Goal: Information Seeking & Learning: Check status

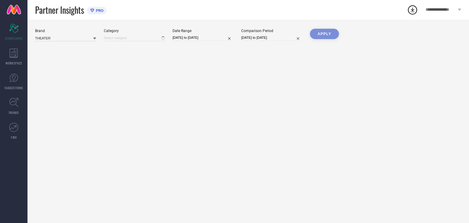
type input "All"
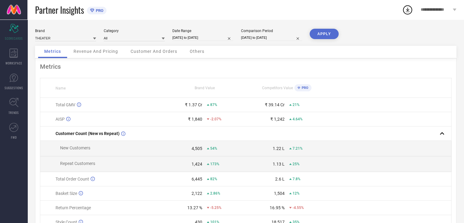
click at [164, 38] on icon at bounding box center [163, 38] width 3 height 3
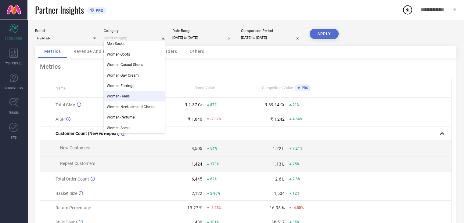
scroll to position [12, 0]
click at [137, 67] on span "Women-Casual Shoes" at bounding box center [125, 65] width 36 height 4
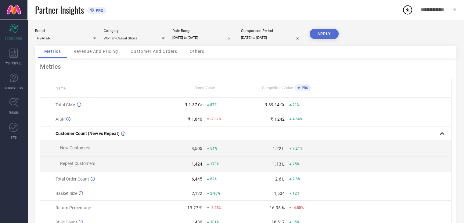
click at [330, 34] on button "APPLY" at bounding box center [324, 34] width 29 height 10
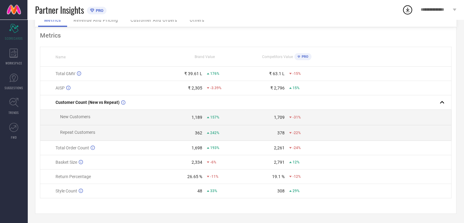
scroll to position [0, 0]
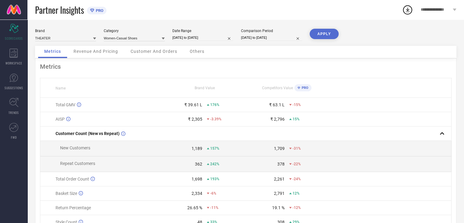
select select "7"
select select "2025"
select select "8"
select select "2025"
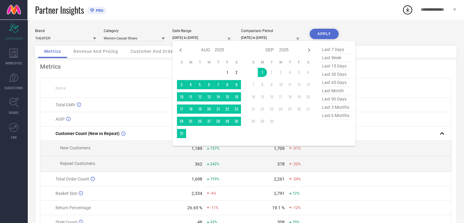
click at [206, 37] on input "[DATE] to [DATE]" at bounding box center [202, 37] width 61 height 6
click at [330, 58] on span "last week" at bounding box center [336, 58] width 31 height 8
type input "[DATE] to [DATE]"
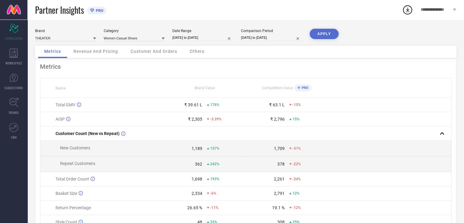
select select "7"
select select "2024"
select select "8"
select select "2024"
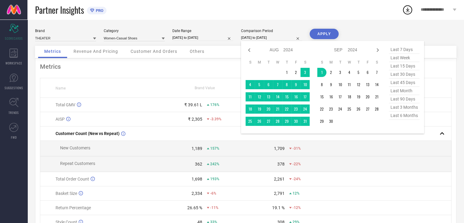
click at [265, 36] on input "[DATE] to [DATE]" at bounding box center [271, 37] width 61 height 6
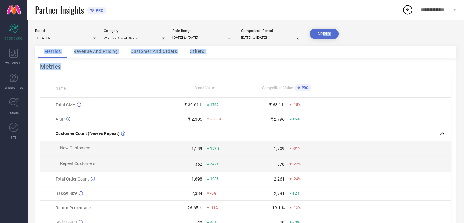
drag, startPoint x: 457, startPoint y: 65, endPoint x: 325, endPoint y: 34, distance: 136.0
click at [325, 34] on div "Brand THEATER Category Women-Casual Shoes Date Range [DATE] to [DATE] Compariso…" at bounding box center [245, 137] width 437 height 234
click at [325, 34] on button "APPLY" at bounding box center [324, 34] width 29 height 10
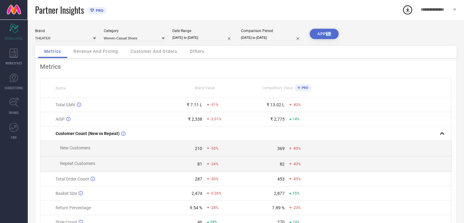
select select "7"
select select "2024"
select select "8"
select select "2024"
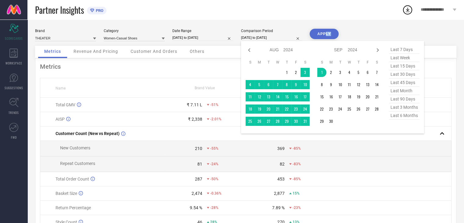
click at [284, 38] on input "[DATE] to [DATE]" at bounding box center [271, 37] width 61 height 6
click at [377, 52] on icon at bounding box center [377, 49] width 7 height 7
select select "8"
select select "2024"
select select "9"
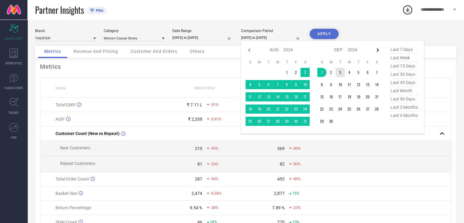
select select "2024"
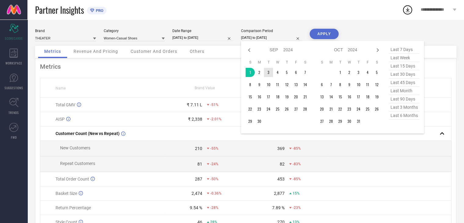
click at [377, 52] on icon at bounding box center [377, 49] width 7 height 7
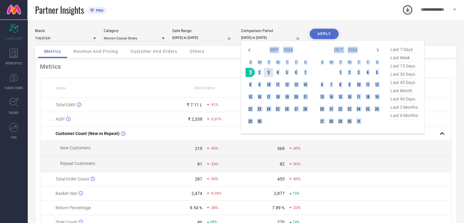
select select "9"
select select "2024"
select select "10"
select select "2024"
click at [377, 52] on icon at bounding box center [377, 49] width 7 height 7
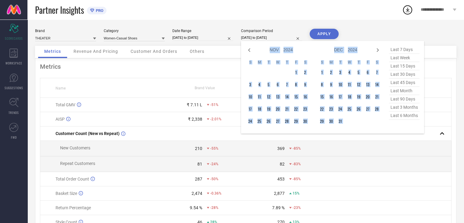
click at [377, 52] on icon at bounding box center [377, 49] width 7 height 7
select select "11"
select select "2024"
select select "2025"
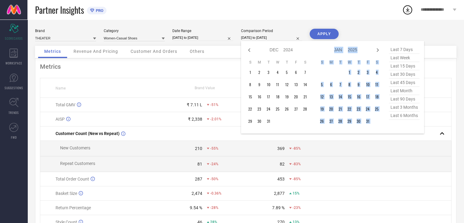
click at [377, 52] on icon at bounding box center [377, 49] width 7 height 7
select select "2025"
select select "1"
select select "2025"
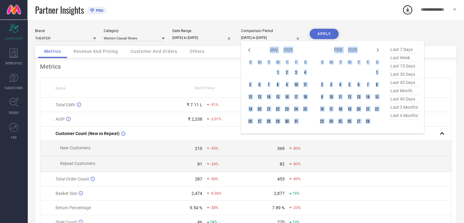
click at [377, 52] on icon at bounding box center [377, 49] width 7 height 7
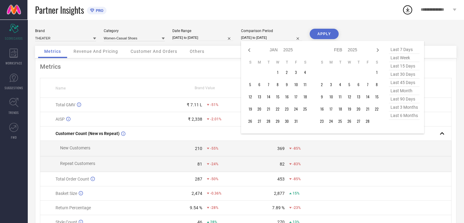
select select "1"
select select "2025"
select select "2"
select select "2025"
click at [377, 52] on icon at bounding box center [377, 49] width 7 height 7
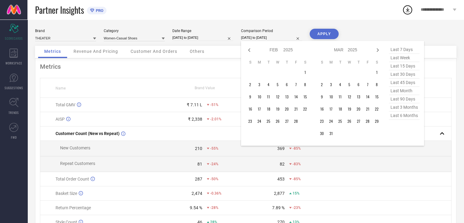
select select "2"
select select "2025"
select select "3"
select select "2025"
click at [377, 52] on icon at bounding box center [377, 49] width 7 height 7
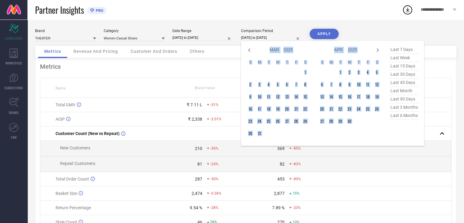
select select "3"
select select "2025"
select select "4"
select select "2025"
click at [377, 52] on icon at bounding box center [377, 49] width 7 height 7
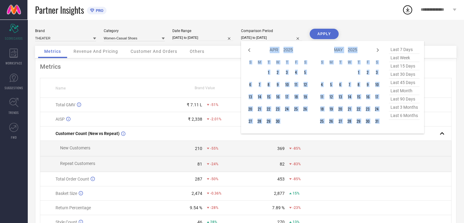
select select "4"
select select "2025"
select select "5"
select select "2025"
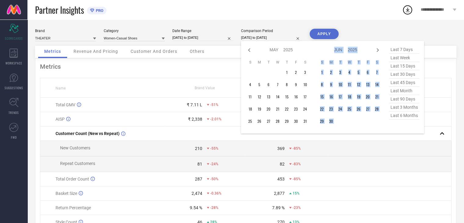
click at [377, 52] on icon at bounding box center [377, 49] width 7 height 7
select select "5"
select select "2025"
select select "6"
select select "2025"
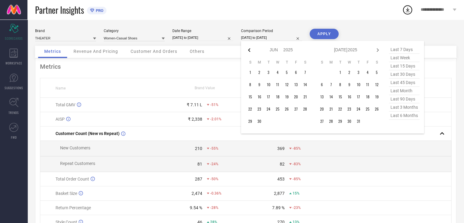
click at [247, 48] on icon at bounding box center [249, 49] width 7 height 7
select select "4"
select select "2025"
select select "5"
select select "2025"
